Goal: Information Seeking & Learning: Understand process/instructions

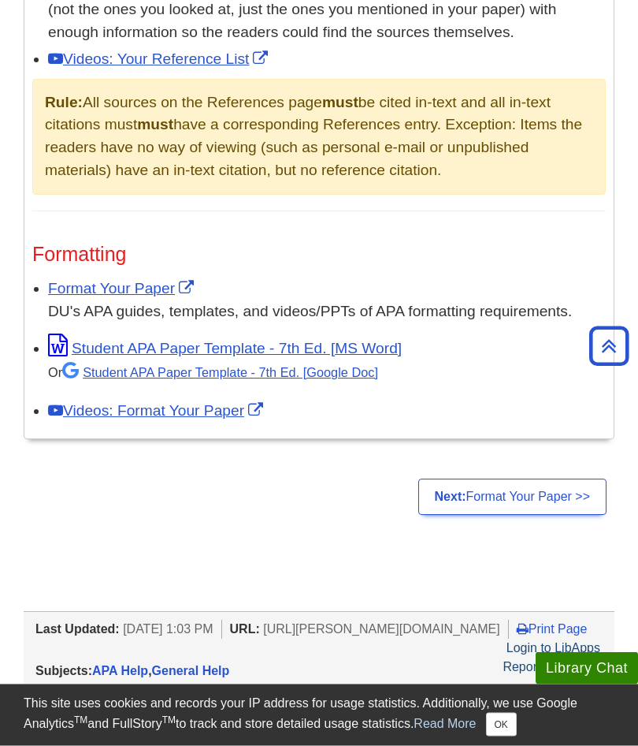
scroll to position [1188, 0]
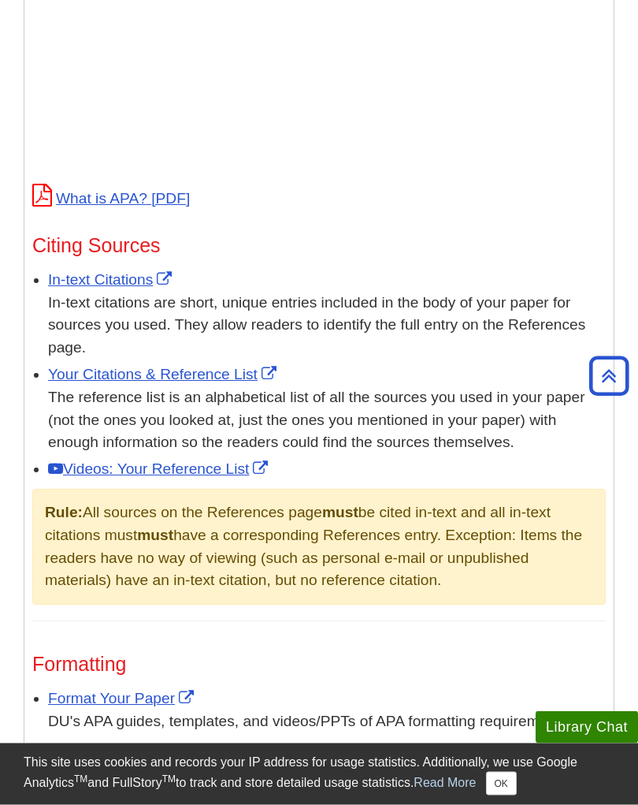
scroll to position [775, 0]
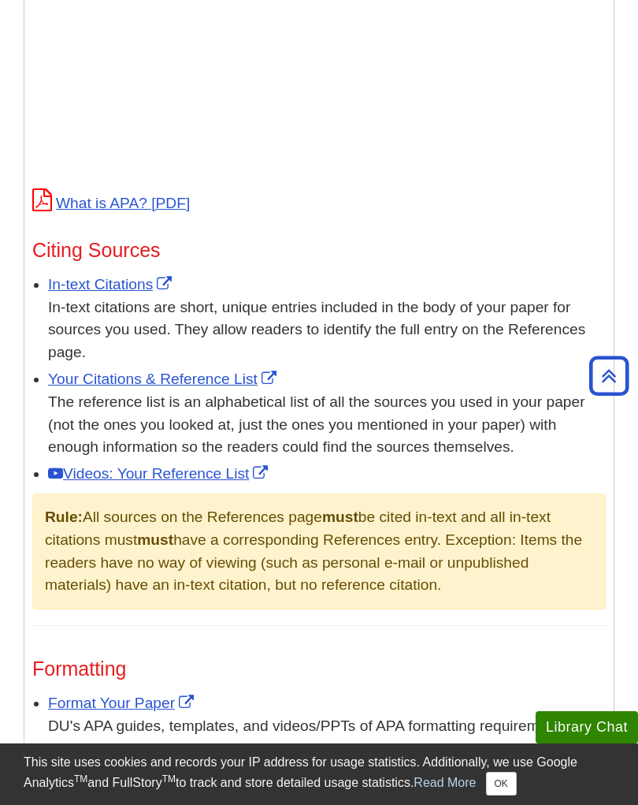
click at [101, 383] on link "Your Citations & Reference List" at bounding box center [164, 378] width 232 height 17
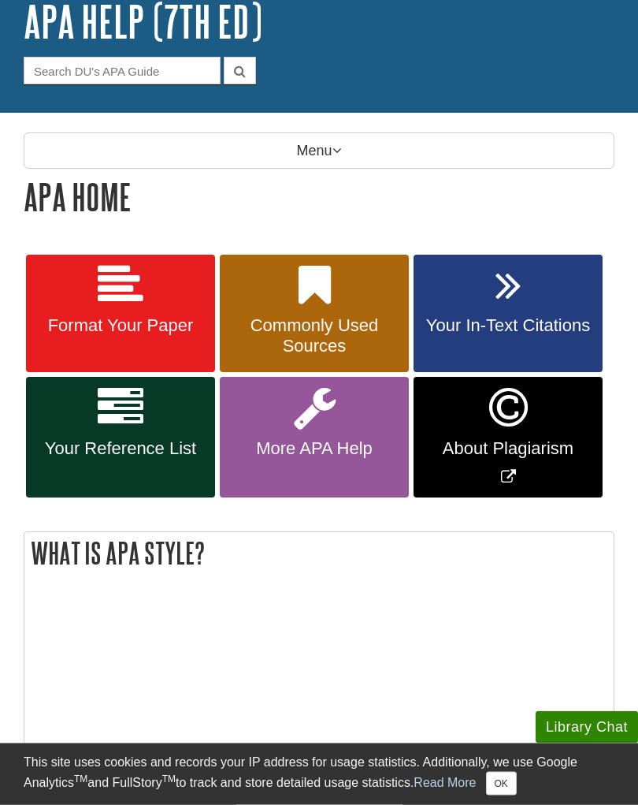
scroll to position [0, 0]
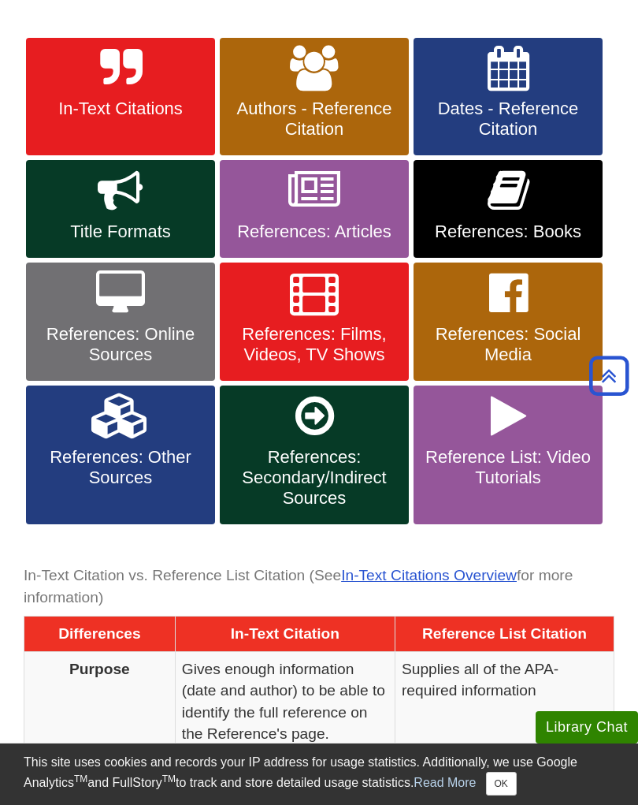
scroll to position [306, 0]
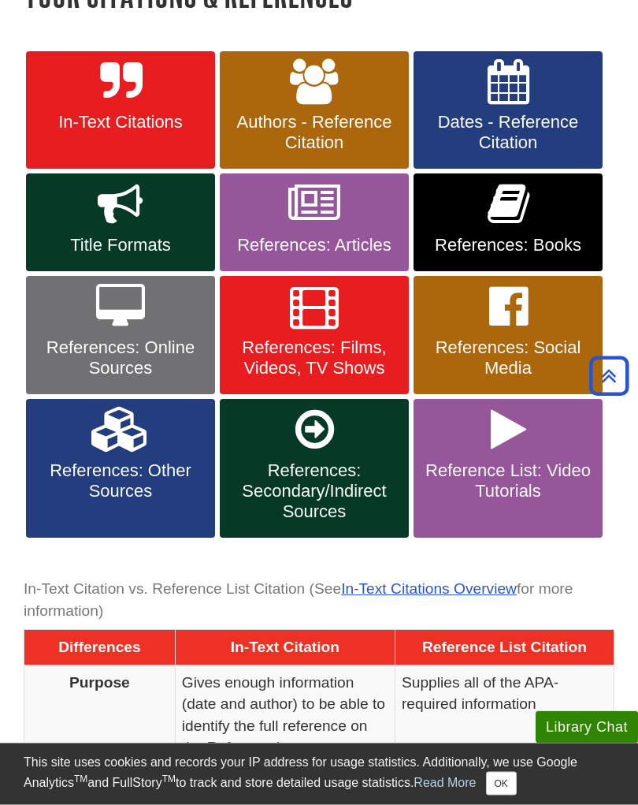
click at [370, 219] on link "References: Articles" at bounding box center [314, 223] width 189 height 98
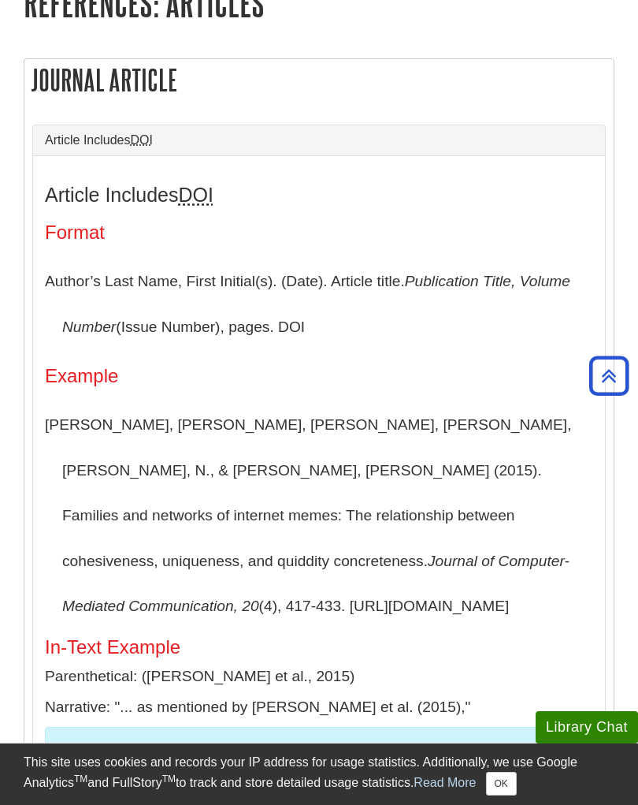
scroll to position [311, 0]
